Goal: Find specific page/section: Find specific page/section

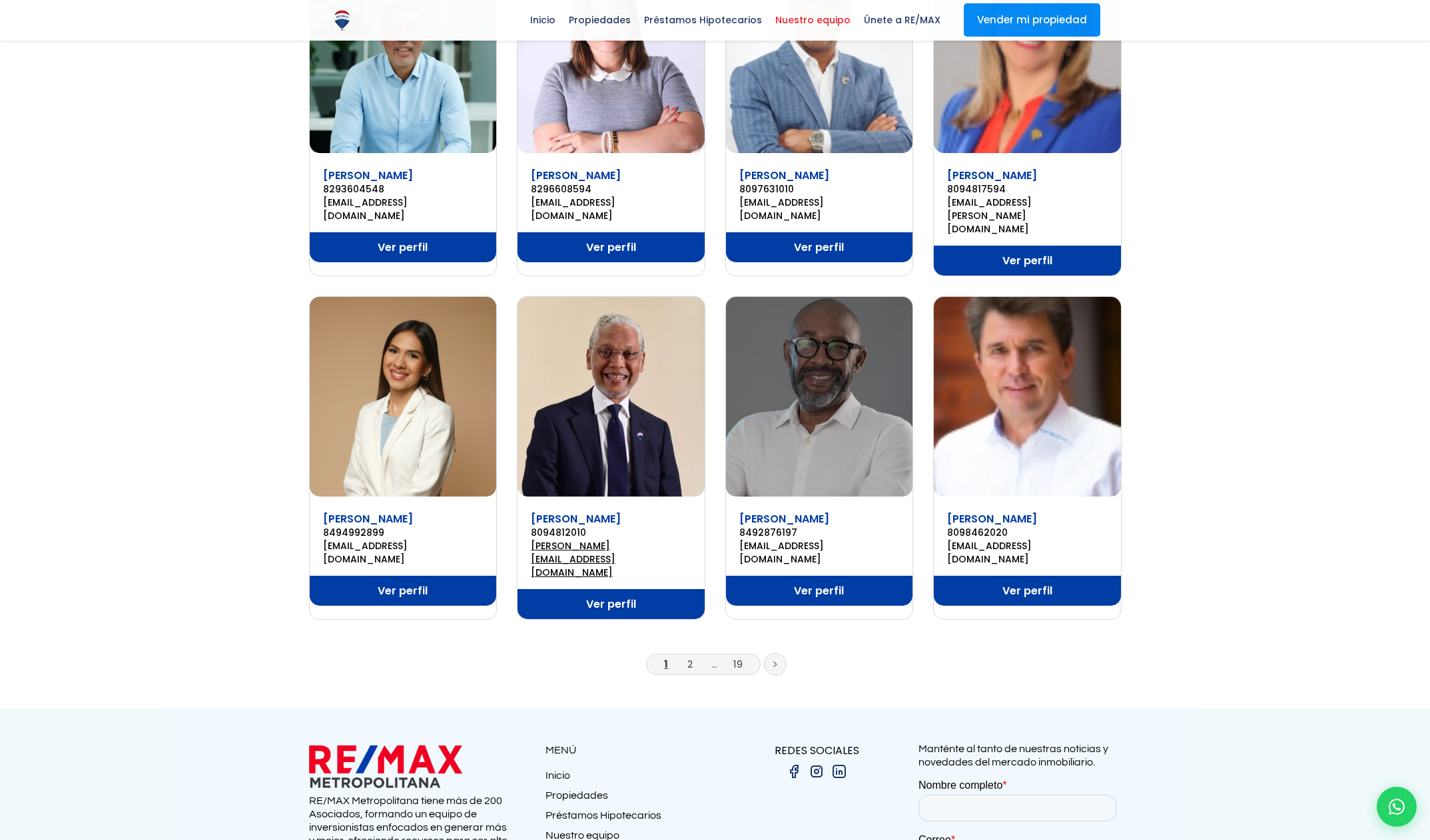
scroll to position [739, 0]
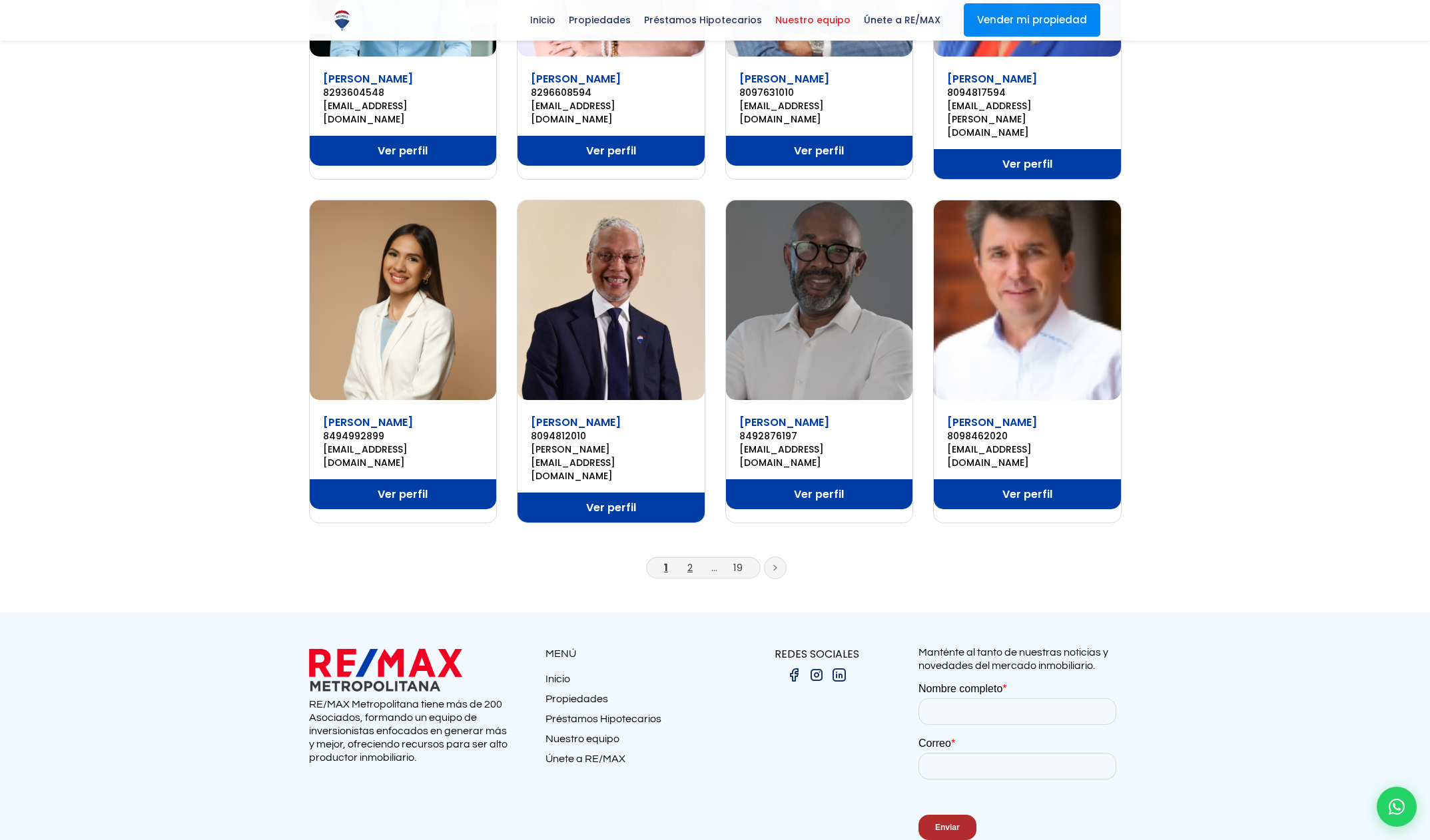
click at [689, 561] on link "2" at bounding box center [690, 567] width 6 height 14
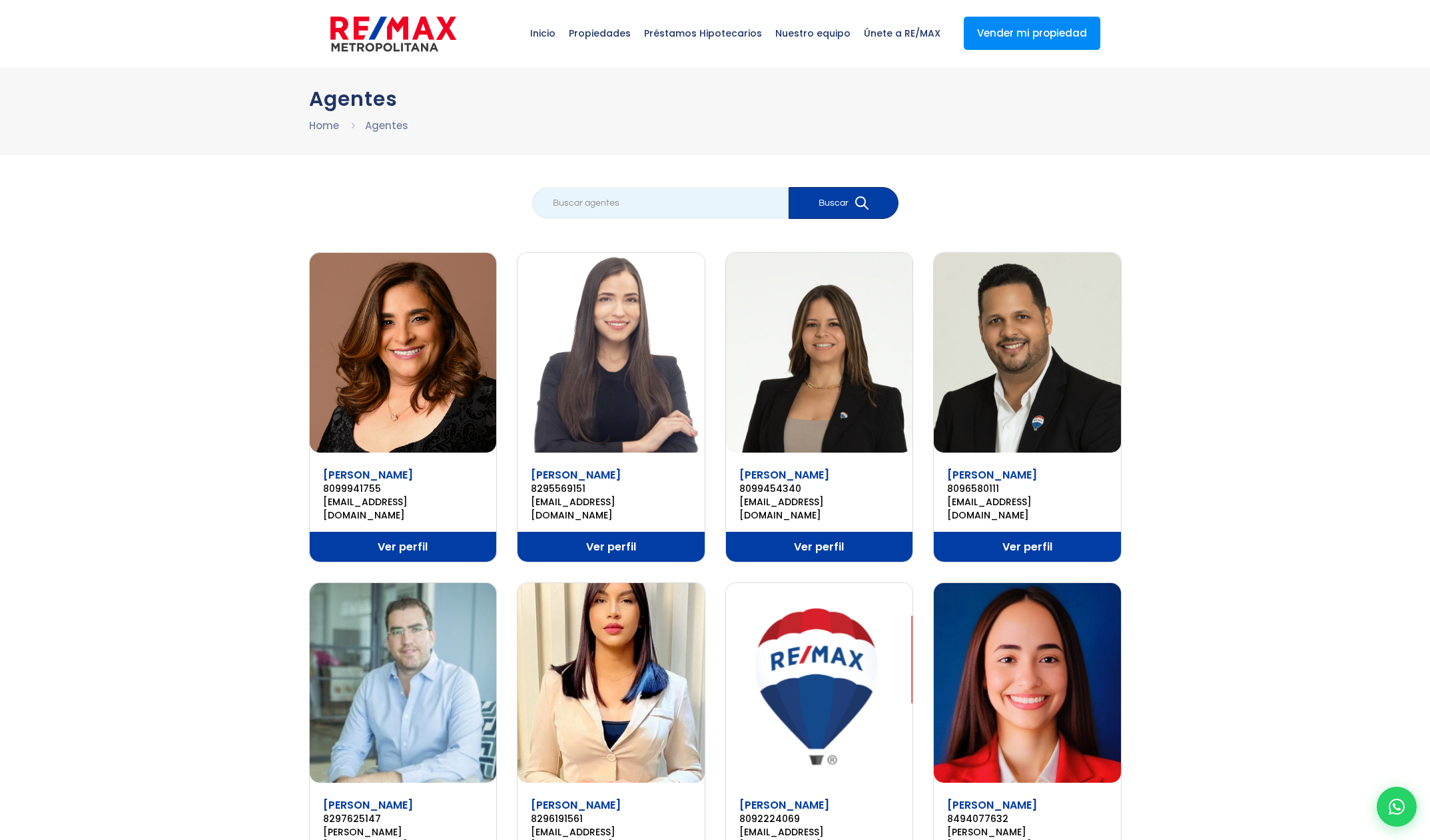
click at [659, 205] on input "search" at bounding box center [660, 203] width 257 height 31
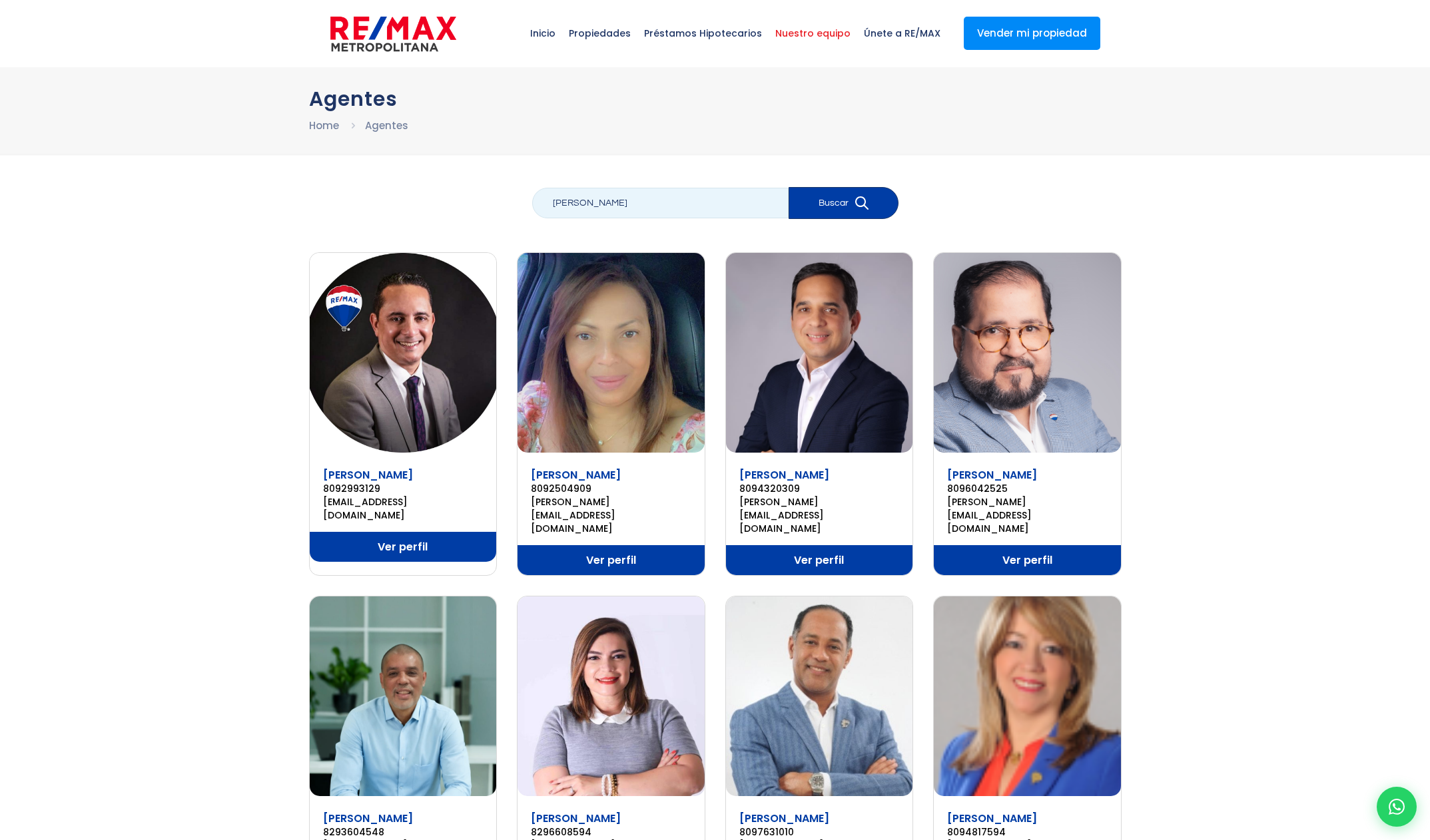
click at [612, 208] on input "Carlos Nuñez" at bounding box center [660, 203] width 257 height 31
click at [614, 203] on input "Carlos Nuñez" at bounding box center [660, 203] width 257 height 31
drag, startPoint x: 621, startPoint y: 202, endPoint x: 472, endPoint y: 196, distance: 149.1
click at [472, 196] on div "Carlos Nuñez Buscar Abrahan Batista 8092993129 abrahanbatista@remaxm.net Ver pe…" at bounding box center [715, 753] width 813 height 1132
type input "[PERSON_NAME]"
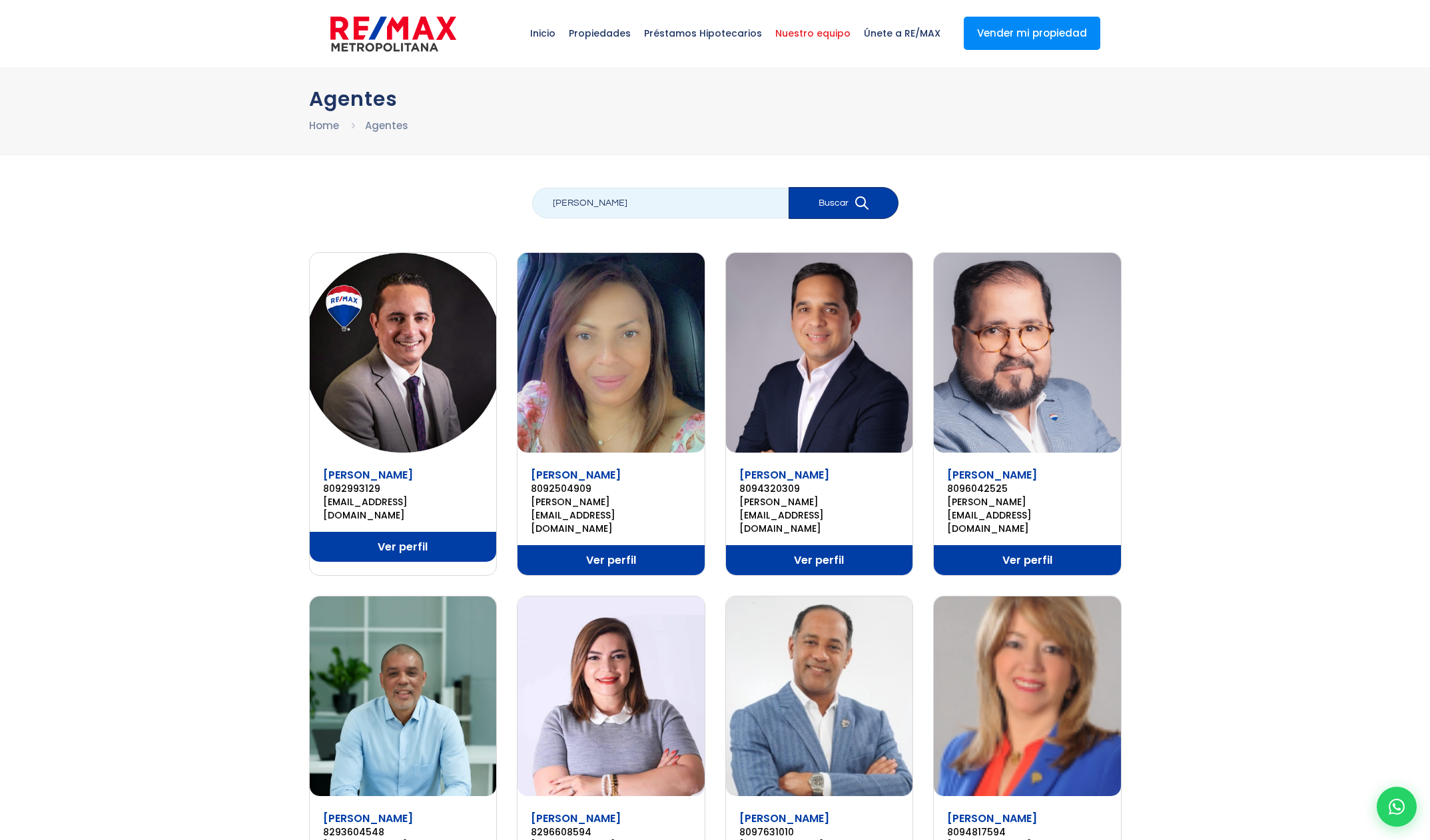
click at [788, 187] on button "Buscar" at bounding box center [843, 203] width 110 height 32
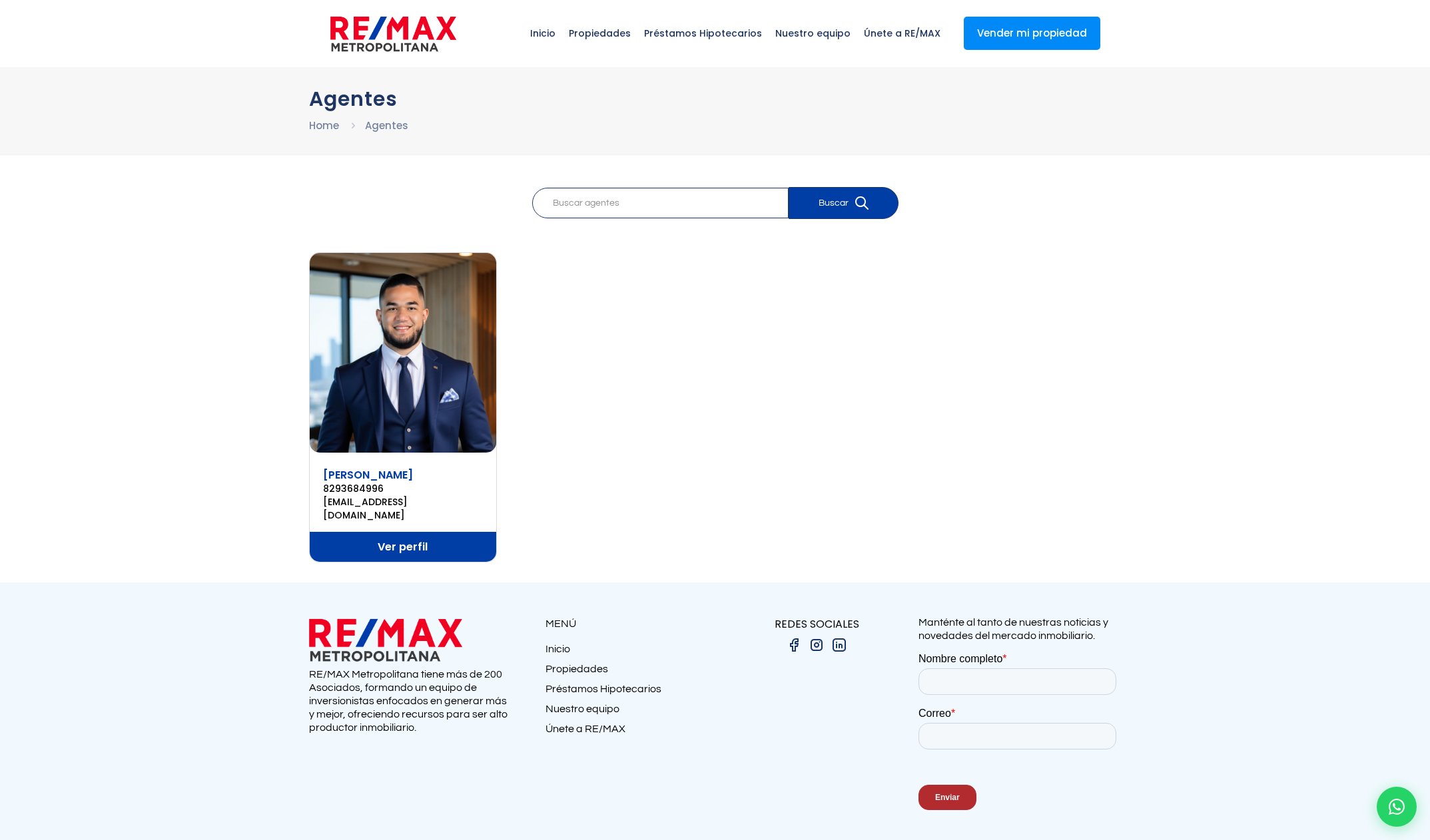
click at [462, 366] on img at bounding box center [403, 353] width 187 height 200
